Goal: Download file/media

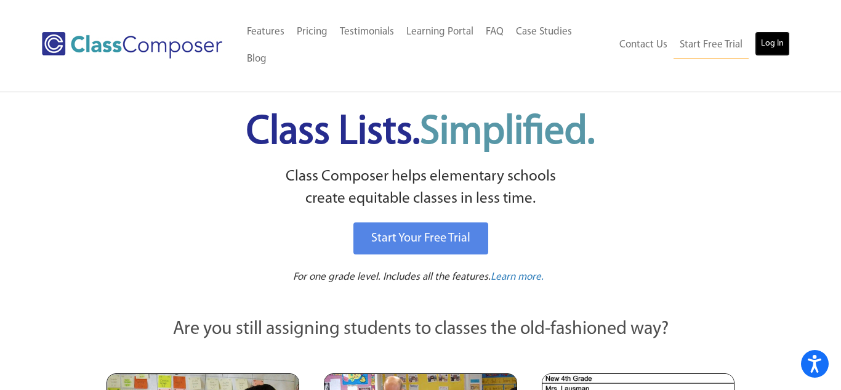
click at [777, 31] on link "Log In" at bounding box center [772, 43] width 35 height 25
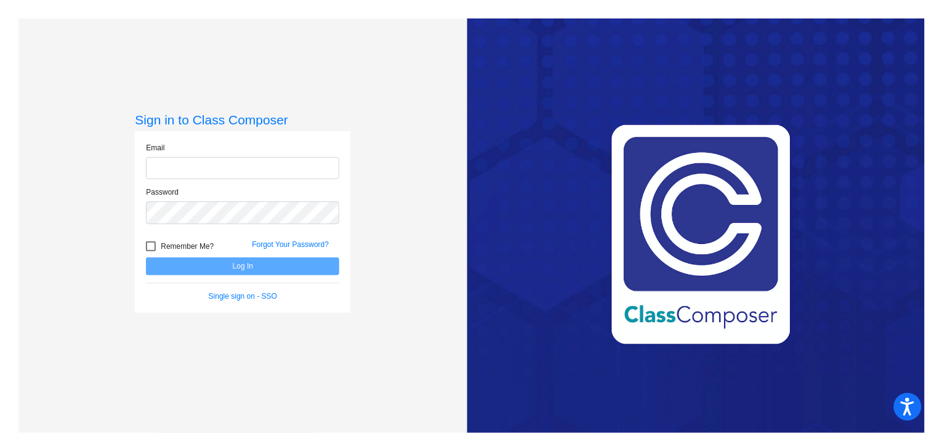
type input "[EMAIL_ADDRESS][PERSON_NAME][DOMAIN_NAME]"
click at [247, 270] on button "Log In" at bounding box center [242, 266] width 193 height 18
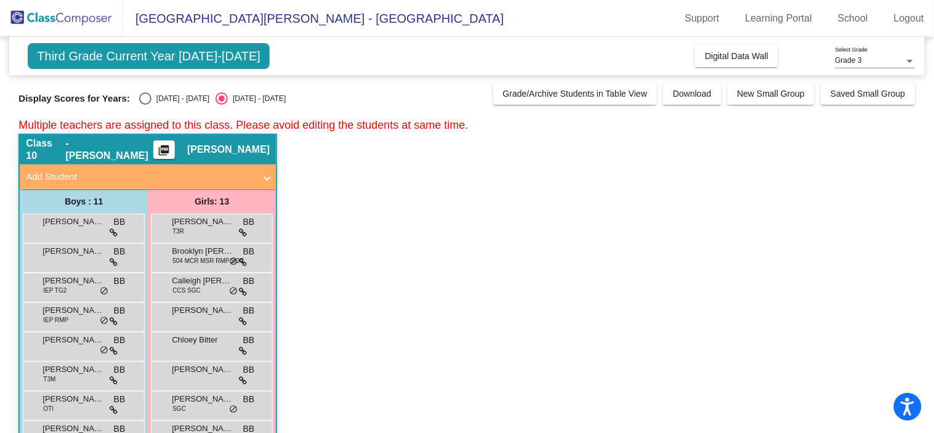
click at [139, 100] on div "Select an option" at bounding box center [145, 98] width 12 height 12
click at [145, 105] on input "[DATE] - [DATE]" at bounding box center [145, 105] width 1 height 1
radio input "true"
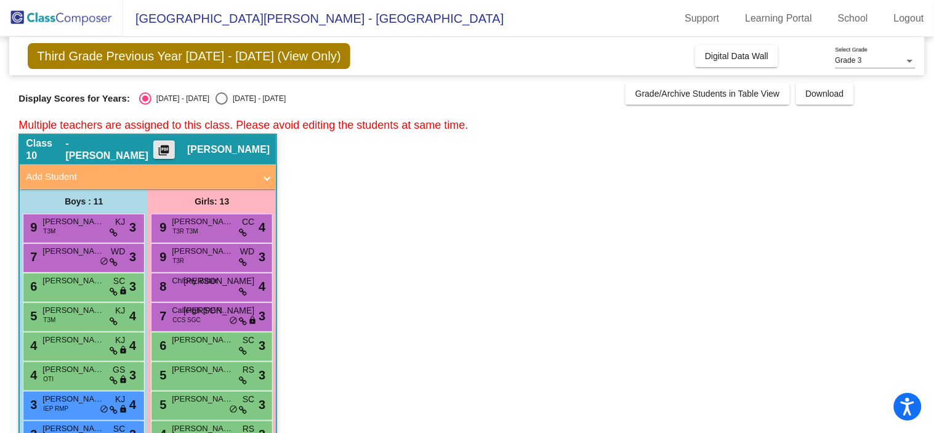
click at [172, 149] on mat-icon "picture_as_pdf" at bounding box center [164, 152] width 15 height 17
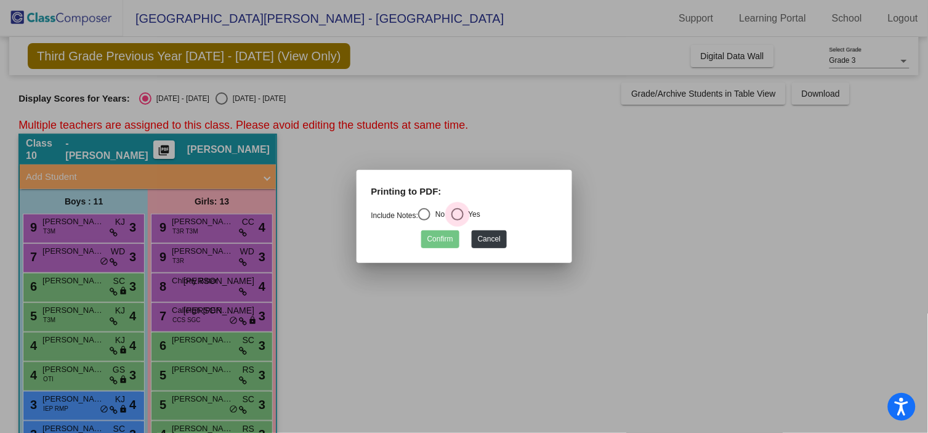
click at [458, 215] on div "Select an option" at bounding box center [457, 214] width 12 height 12
click at [457, 220] on input "Yes" at bounding box center [457, 220] width 1 height 1
radio input "true"
click at [439, 239] on button "Confirm" at bounding box center [440, 239] width 38 height 18
